Goal: Task Accomplishment & Management: Use online tool/utility

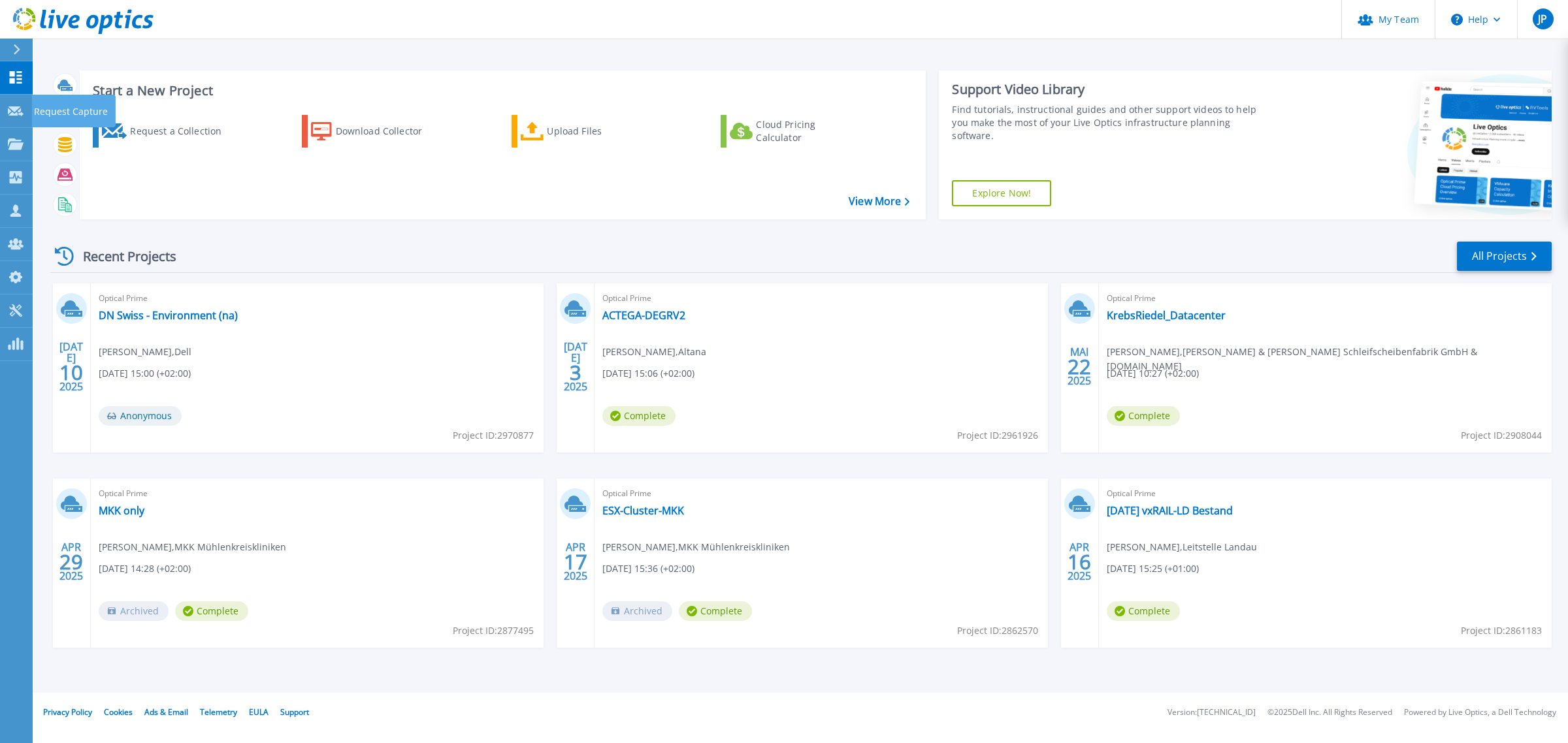
click at [14, 112] on icon at bounding box center [15, 111] width 16 height 10
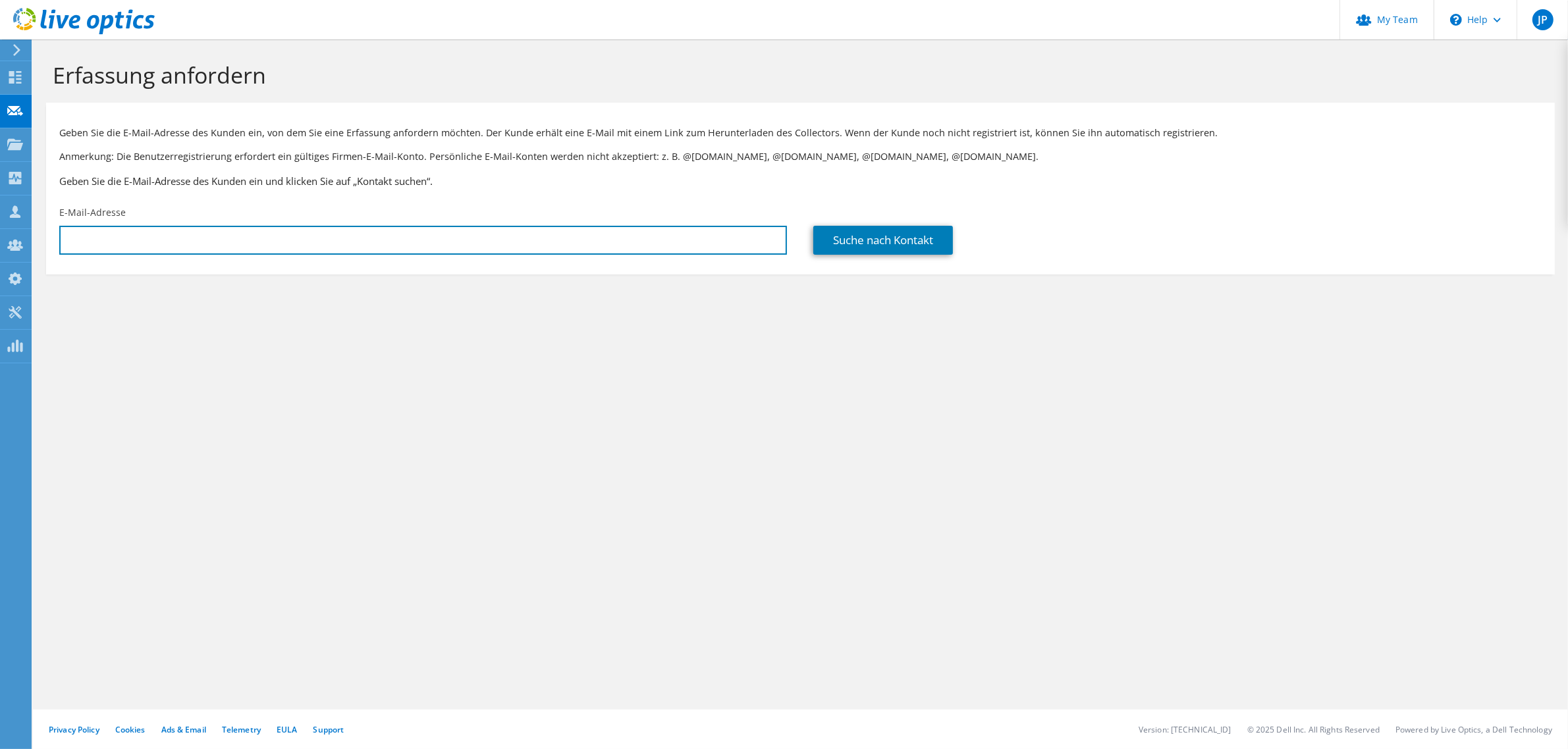
click at [407, 228] on input "text" at bounding box center [423, 241] width 728 height 29
paste input "crienaecker@zech-management.de"
type input "crienaecker@zech-management.de"
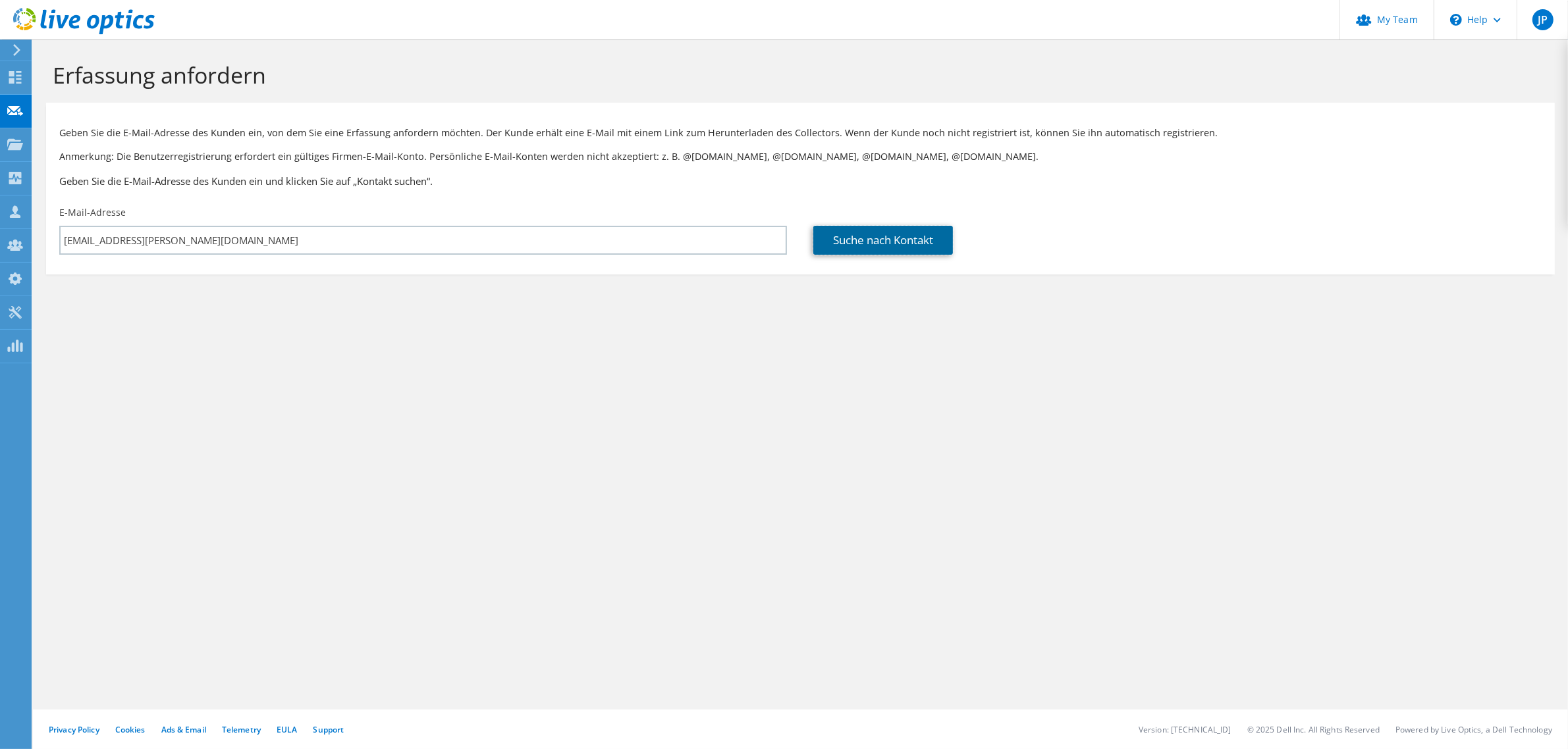
click at [893, 251] on link "Suche nach Kontakt" at bounding box center [883, 241] width 140 height 29
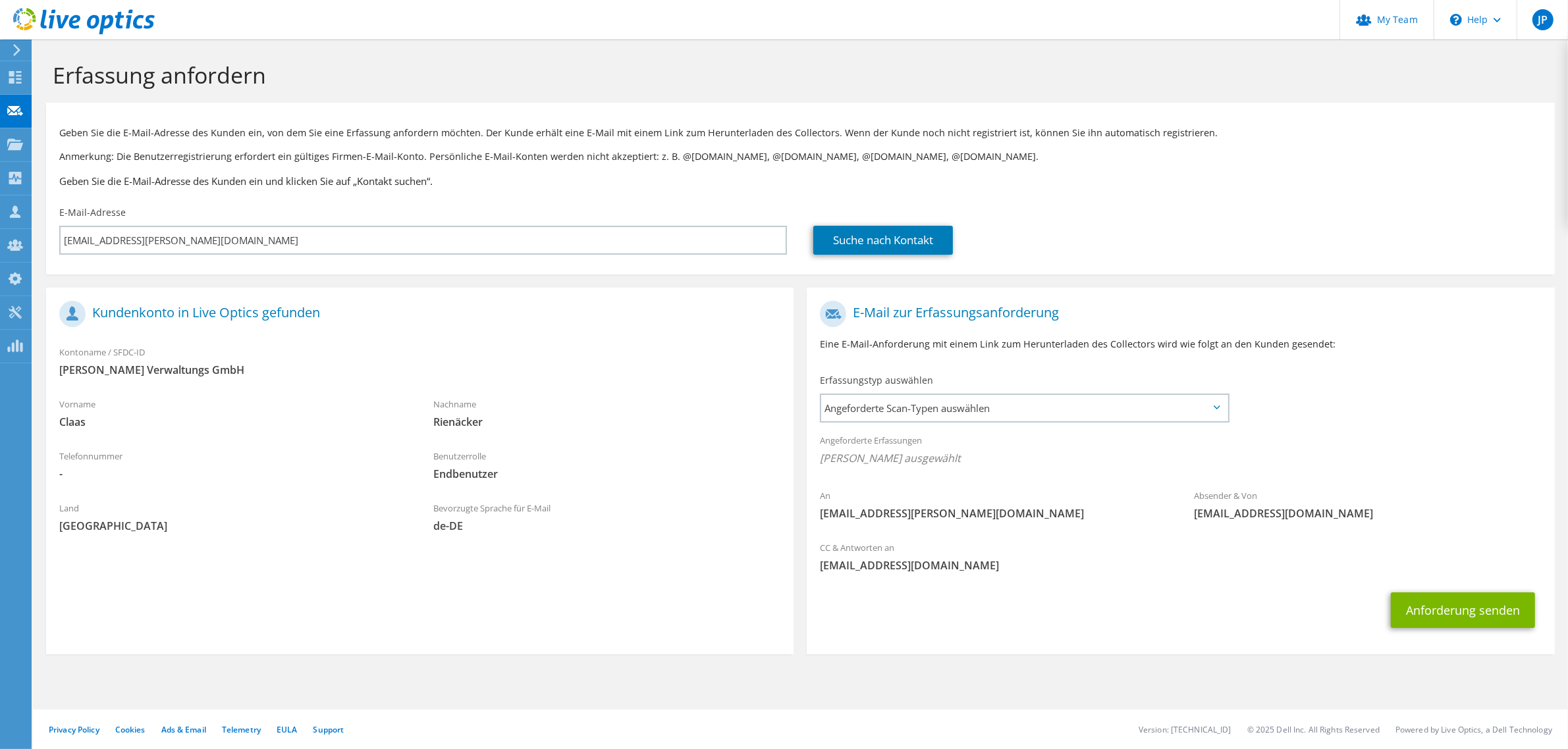
click at [1011, 407] on span "Angeforderte Scan-Typen auswählen" at bounding box center [1024, 408] width 405 height 27
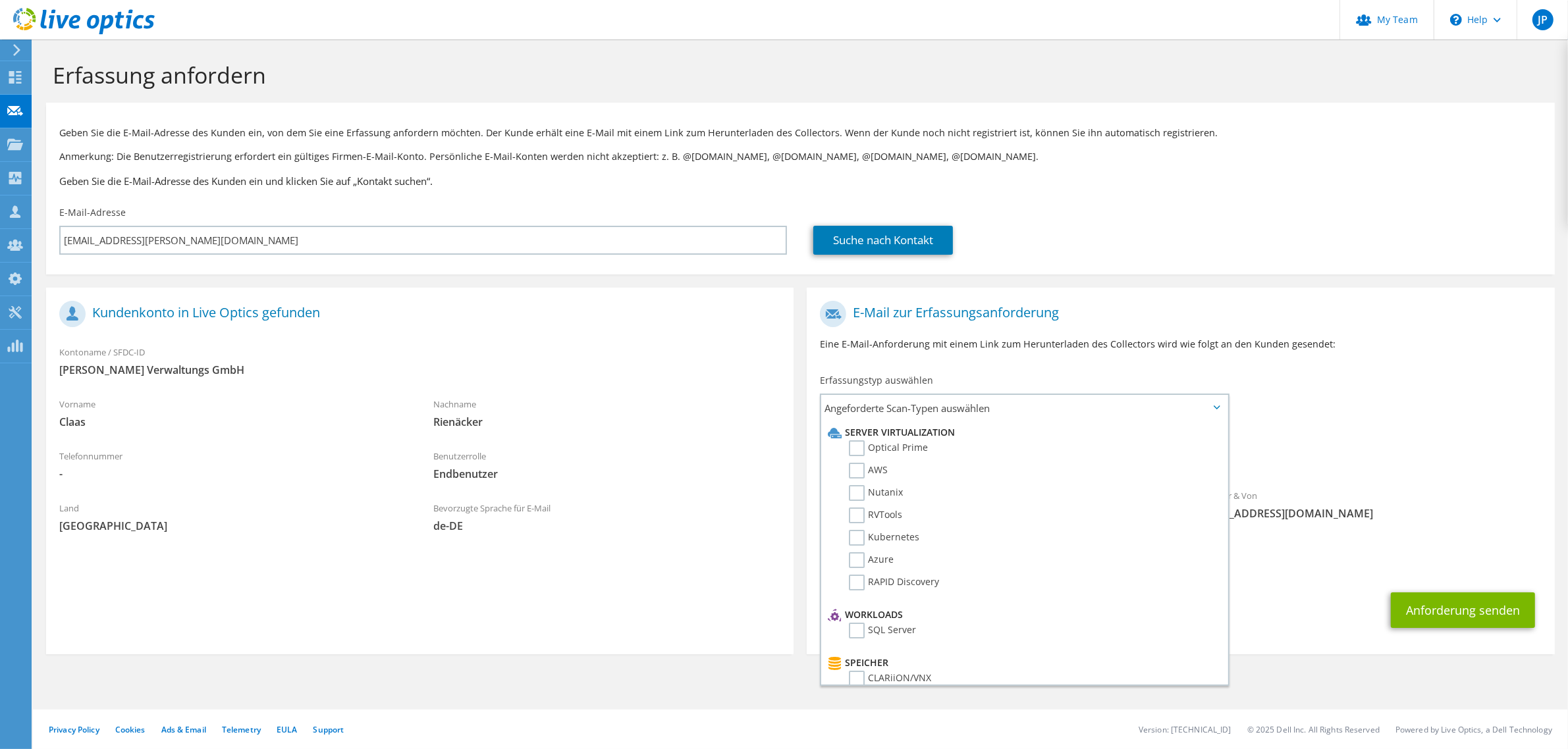
click at [870, 448] on label "Optical Prime" at bounding box center [888, 448] width 79 height 16
click at [0, 0] on input "Optical Prime" at bounding box center [0, 0] width 0 height 0
click at [1410, 431] on div "Angeforderte Erfassungen Keine Scans ausgewählt Optical Prime" at bounding box center [1180, 452] width 748 height 52
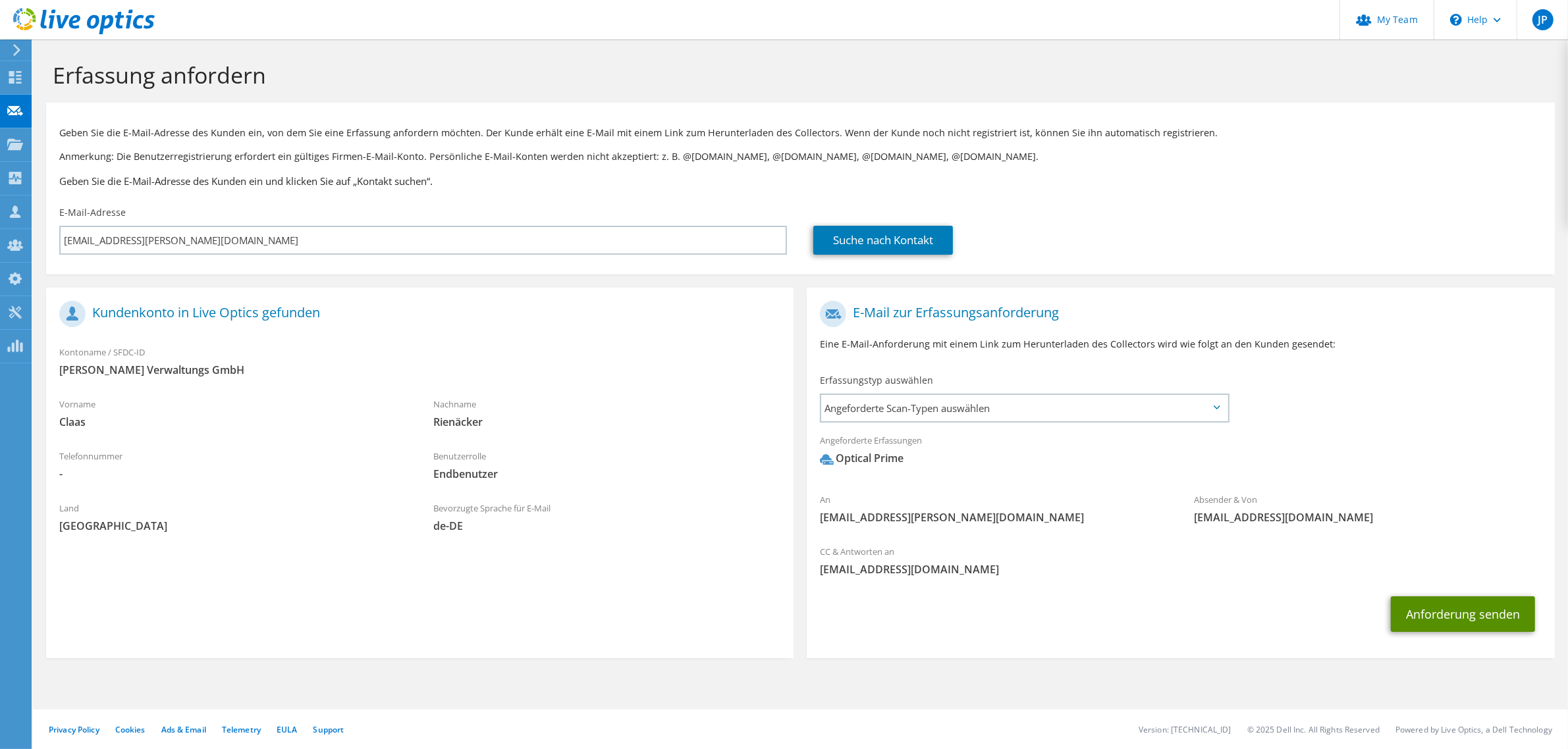
click at [1493, 611] on button "Anforderung senden" at bounding box center [1463, 614] width 144 height 36
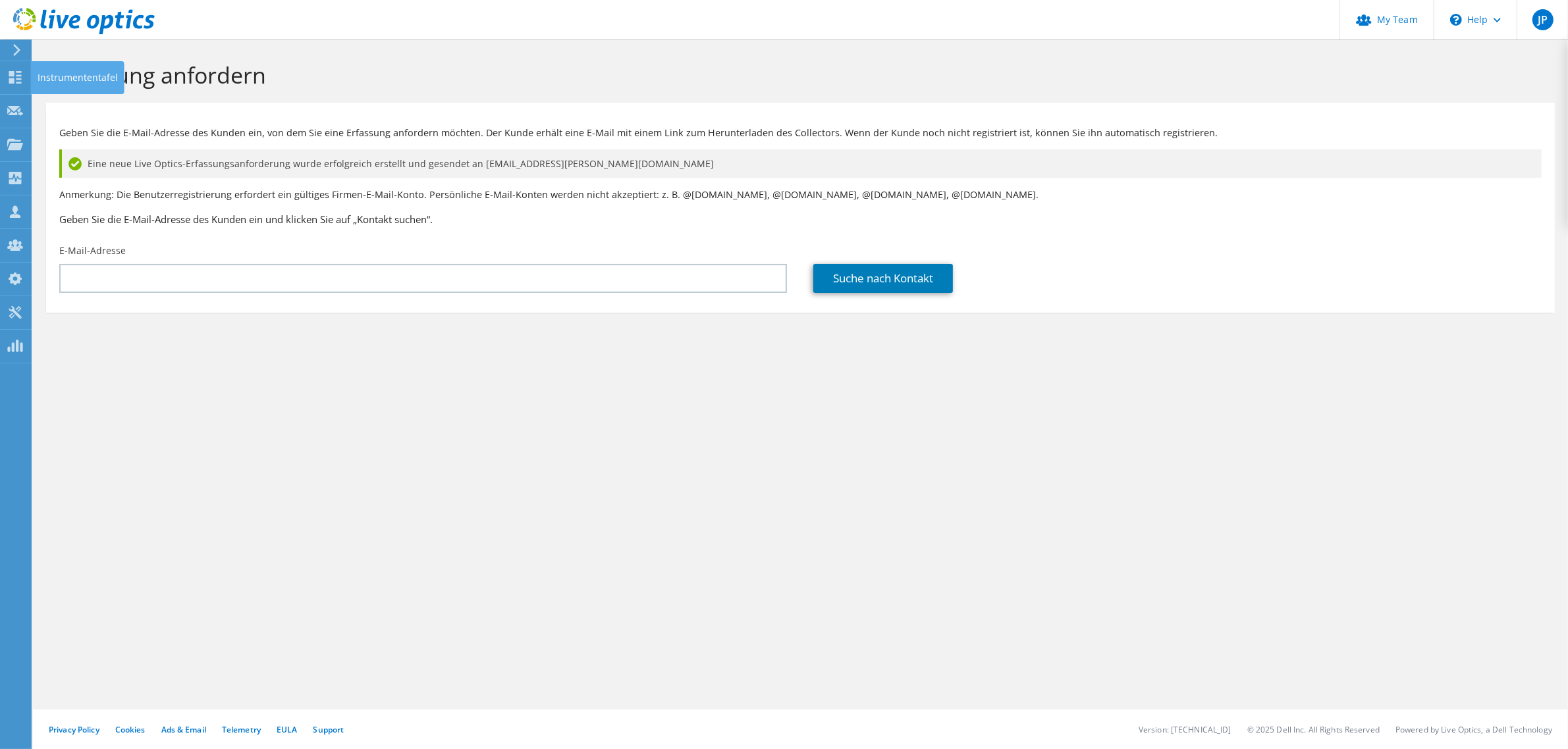
click at [20, 77] on icon at bounding box center [15, 77] width 16 height 12
click at [12, 77] on icon at bounding box center [15, 77] width 16 height 12
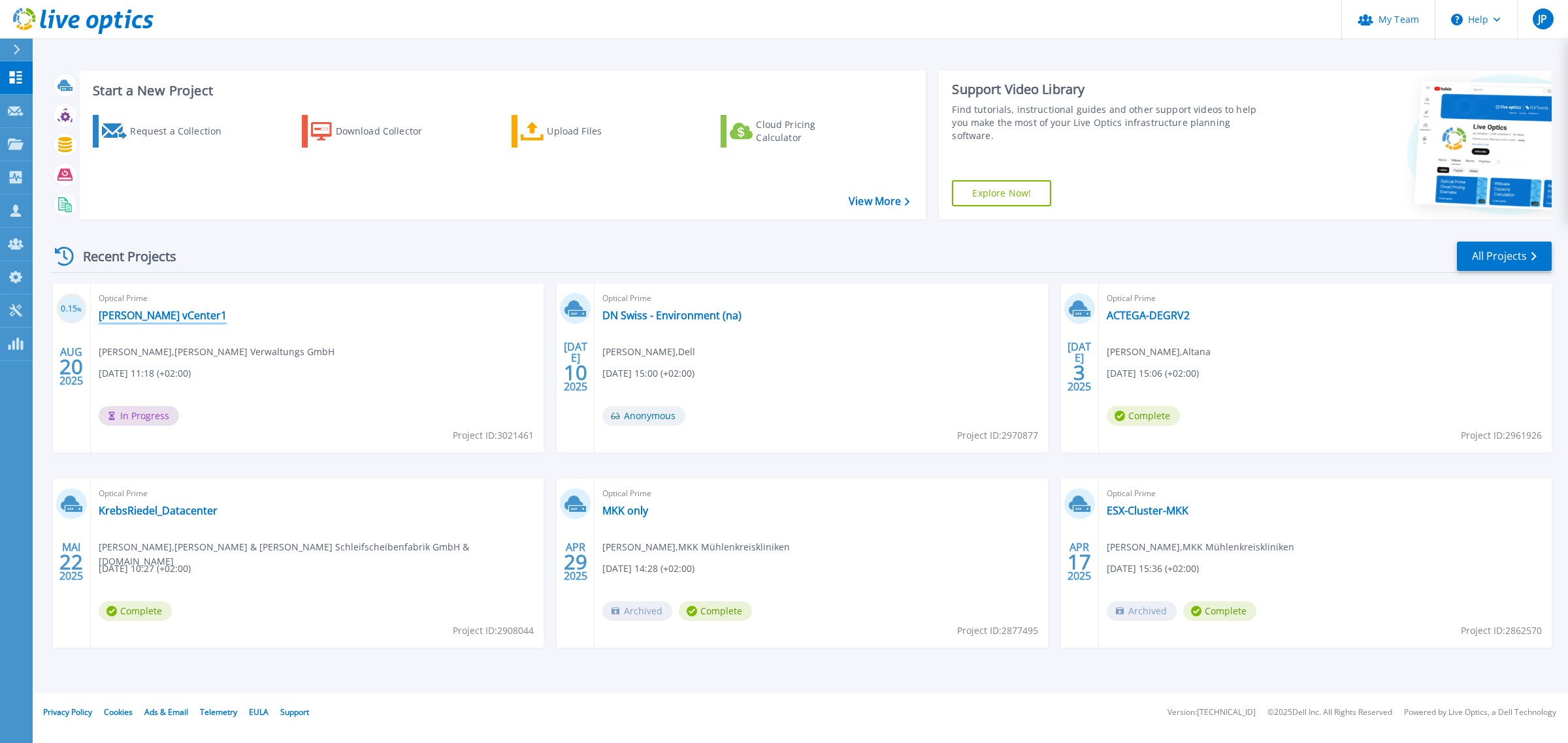
click at [125, 320] on link "Zech vCenter1" at bounding box center [163, 315] width 128 height 13
